Goal: Find specific page/section: Find specific page/section

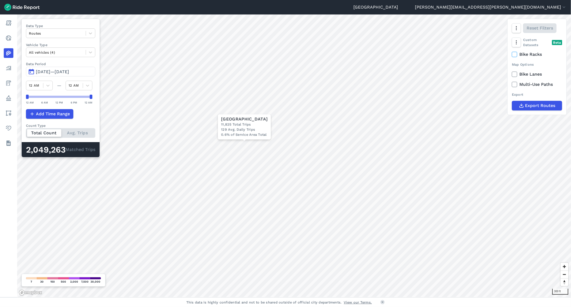
click at [69, 73] on span "[DATE]—[DATE]" at bounding box center [52, 71] width 33 height 5
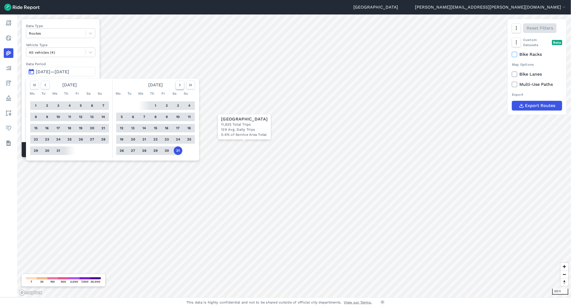
click at [181, 84] on icon "button" at bounding box center [179, 84] width 5 height 5
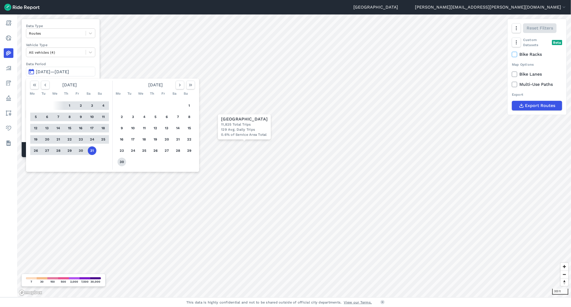
click at [122, 160] on button "30" at bounding box center [122, 161] width 9 height 9
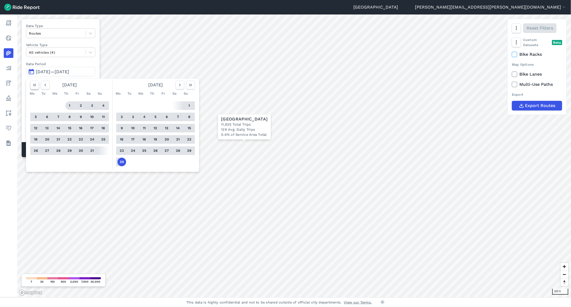
click at [32, 85] on icon "button" at bounding box center [34, 84] width 5 height 5
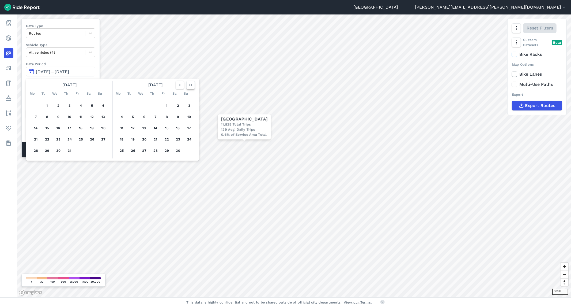
click at [190, 85] on icon "button" at bounding box center [190, 84] width 5 height 5
click at [44, 84] on icon "button" at bounding box center [45, 84] width 5 height 5
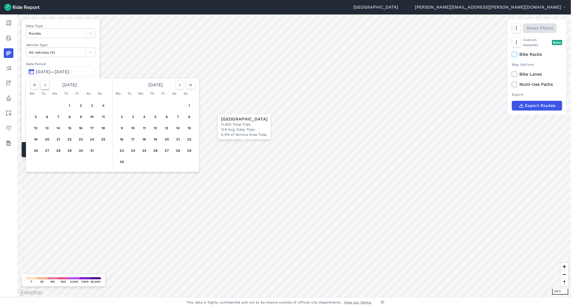
click at [44, 84] on icon "button" at bounding box center [45, 84] width 5 height 5
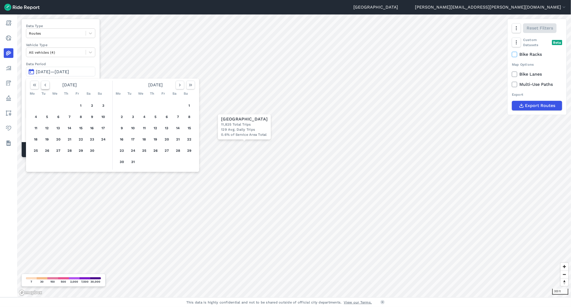
click at [44, 84] on icon "button" at bounding box center [45, 84] width 5 height 5
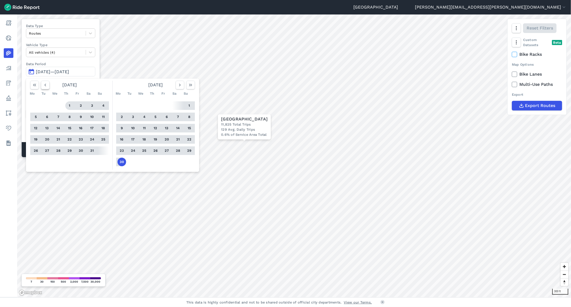
click at [44, 84] on icon "button" at bounding box center [45, 84] width 5 height 5
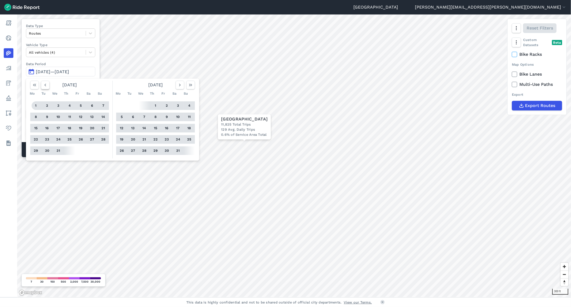
click at [43, 84] on icon "button" at bounding box center [45, 84] width 5 height 5
click at [92, 105] on button "1" at bounding box center [92, 105] width 9 height 9
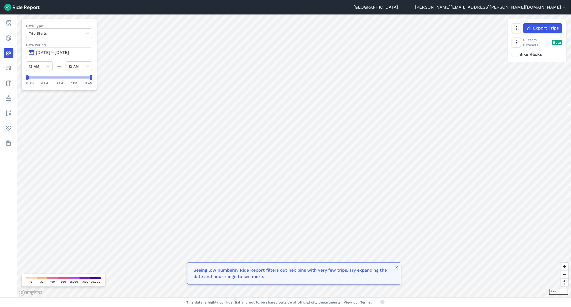
click at [45, 52] on span "[DATE]—[DATE]" at bounding box center [52, 52] width 33 height 5
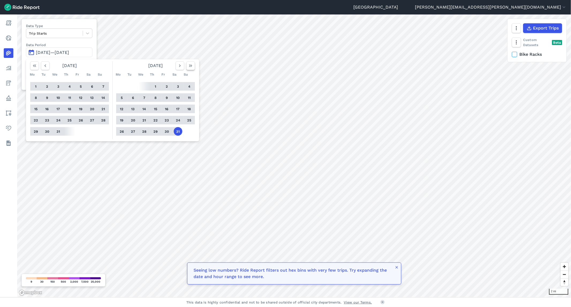
click at [189, 65] on use "button" at bounding box center [190, 65] width 3 height 3
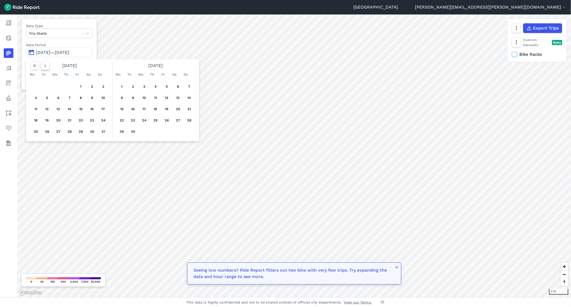
click at [46, 66] on icon "button" at bounding box center [45, 65] width 5 height 5
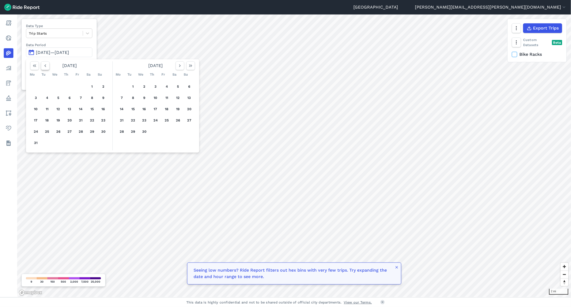
click at [46, 66] on icon "button" at bounding box center [45, 65] width 5 height 5
click at [55, 85] on button "1" at bounding box center [58, 86] width 9 height 9
click at [179, 66] on icon "button" at bounding box center [179, 65] width 5 height 5
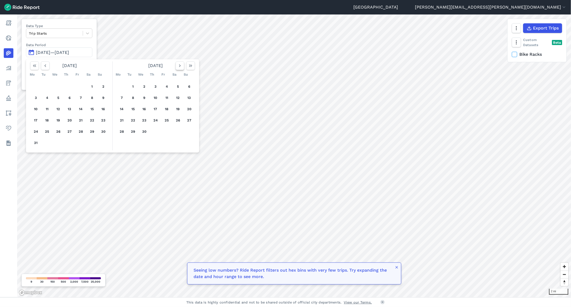
click at [179, 66] on icon "button" at bounding box center [179, 65] width 5 height 5
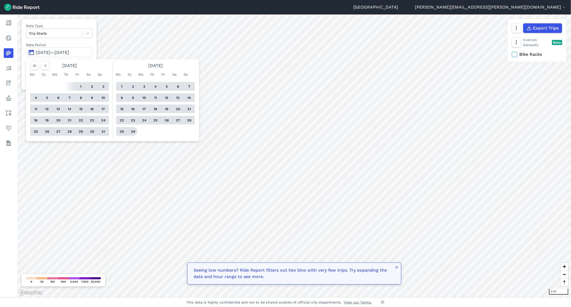
click at [135, 130] on button "30" at bounding box center [133, 131] width 9 height 9
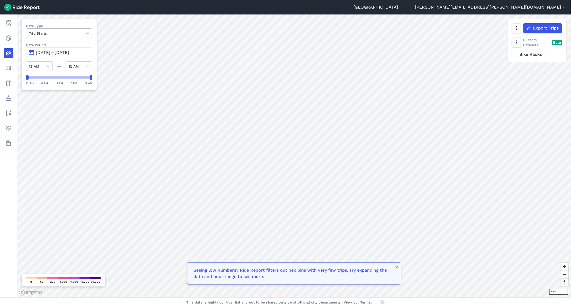
click at [86, 31] on icon at bounding box center [87, 33] width 5 height 5
click at [33, 63] on div "Curb Events" at bounding box center [59, 64] width 66 height 9
